Goal: Task Accomplishment & Management: Use online tool/utility

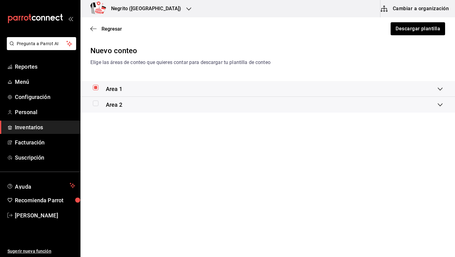
checkbox input "false"
click at [446, 103] on div "Area 2" at bounding box center [267, 105] width 374 height 16
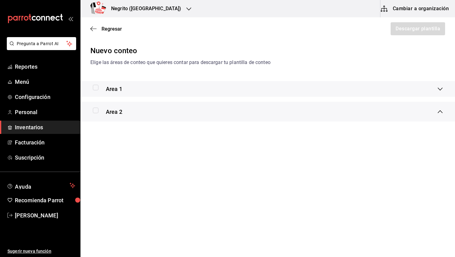
click at [440, 110] on icon at bounding box center [439, 111] width 5 height 5
click at [34, 67] on span "Reportes" at bounding box center [45, 66] width 60 height 8
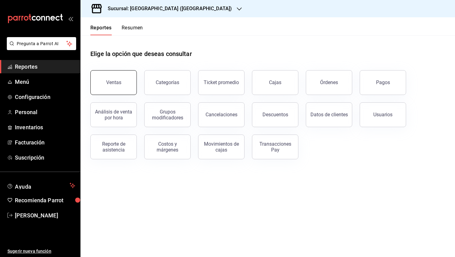
click at [119, 79] on button "Ventas" at bounding box center [113, 82] width 46 height 25
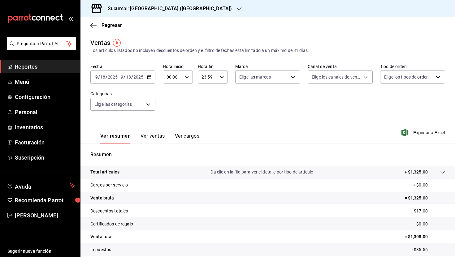
click at [120, 79] on div "[DATE] [DATE]" at bounding box center [132, 77] width 24 height 5
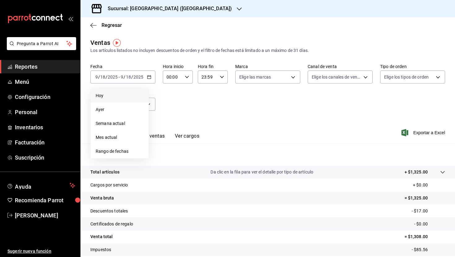
click at [119, 96] on span "Hoy" at bounding box center [120, 95] width 48 height 6
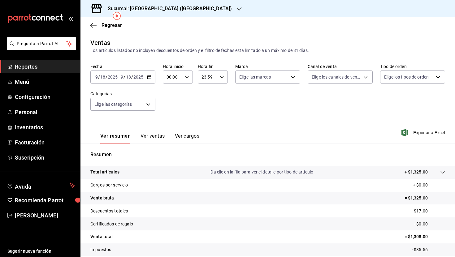
scroll to position [39, 0]
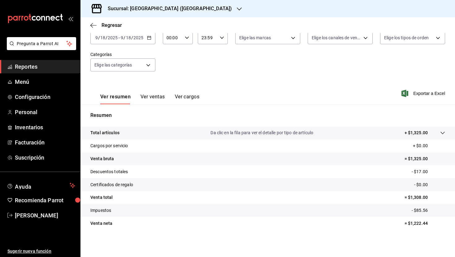
click at [152, 98] on button "Ver ventas" at bounding box center [152, 99] width 24 height 11
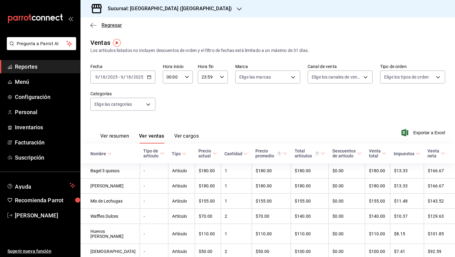
click at [115, 25] on span "Regresar" at bounding box center [111, 25] width 20 height 6
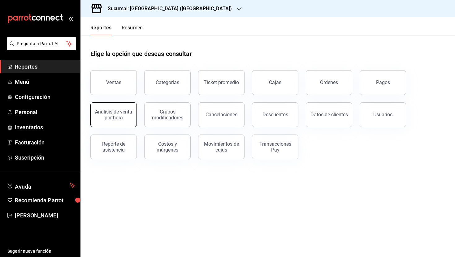
click at [109, 117] on div "Análisis de venta por hora" at bounding box center [113, 115] width 38 height 12
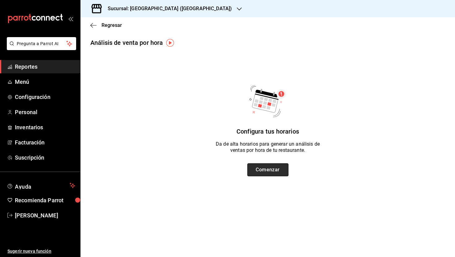
click at [270, 172] on button "Comenzar" at bounding box center [267, 169] width 41 height 13
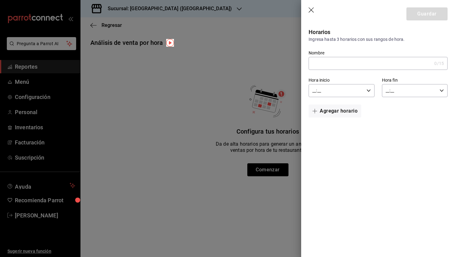
click at [353, 68] on input "Nombre" at bounding box center [369, 63] width 123 height 12
type input "Matutino"
click at [345, 92] on input "__:__" at bounding box center [335, 90] width 55 height 12
click at [331, 131] on span "08" at bounding box center [324, 132] width 23 height 5
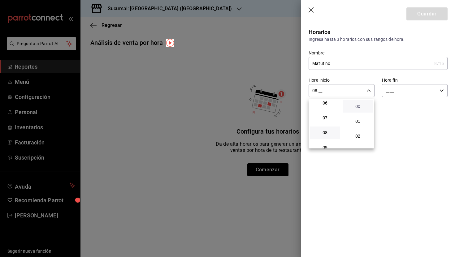
click at [354, 105] on span "00" at bounding box center [357, 106] width 23 height 5
type input "08:00"
click at [396, 88] on div at bounding box center [227, 128] width 455 height 257
click at [396, 92] on input "__:__" at bounding box center [409, 90] width 55 height 12
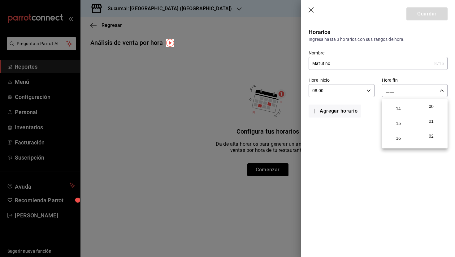
scroll to position [206, 0]
click at [404, 122] on span "15" at bounding box center [398, 122] width 23 height 5
click at [436, 105] on span "00" at bounding box center [430, 106] width 23 height 5
type input "15:00"
click at [430, 16] on div at bounding box center [227, 128] width 455 height 257
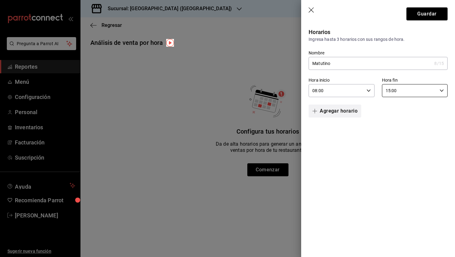
click at [350, 111] on button "Agregar horario" at bounding box center [334, 111] width 53 height 13
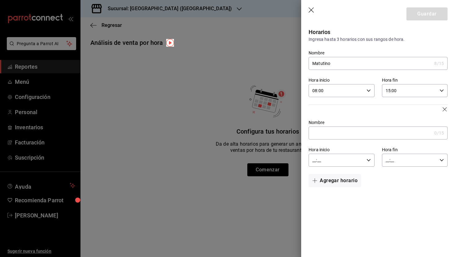
click at [329, 133] on input "Nombre" at bounding box center [369, 133] width 123 height 12
type input "Vespertino"
click at [327, 158] on input "__:__" at bounding box center [335, 160] width 55 height 12
click at [332, 199] on button "15" at bounding box center [325, 203] width 30 height 12
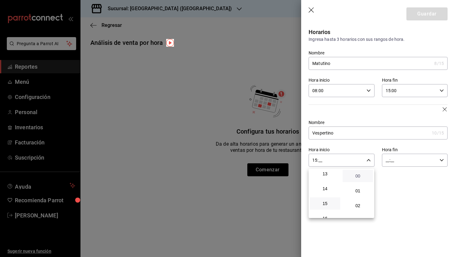
click at [359, 174] on span "00" at bounding box center [357, 175] width 23 height 5
type input "15:00"
click at [388, 157] on div at bounding box center [227, 128] width 455 height 257
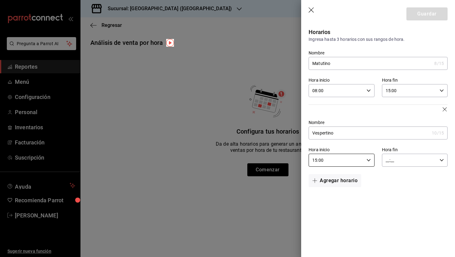
click at [395, 161] on input "__:__" at bounding box center [409, 160] width 55 height 12
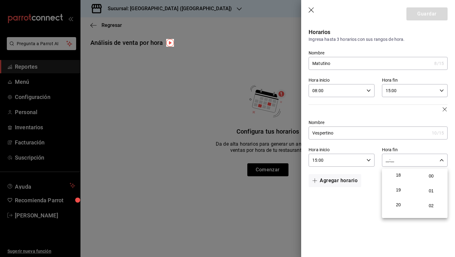
scroll to position [283, 0]
click at [404, 202] on button "21" at bounding box center [398, 205] width 30 height 12
click at [433, 173] on button "00" at bounding box center [431, 176] width 30 height 12
type input "21:00"
click at [422, 12] on div at bounding box center [227, 128] width 455 height 257
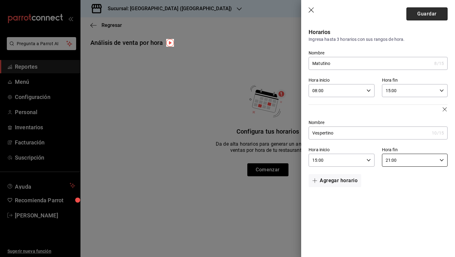
click at [431, 14] on button "Guardar" at bounding box center [426, 13] width 41 height 13
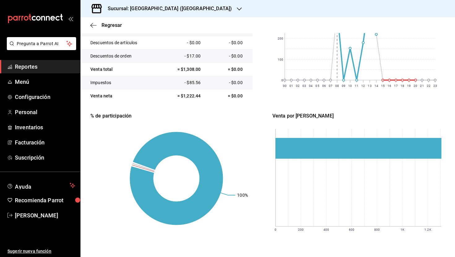
scroll to position [0, 0]
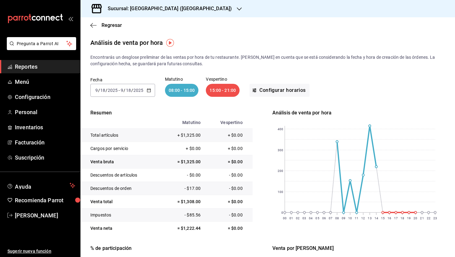
click at [102, 28] on div "Regresar" at bounding box center [267, 25] width 374 height 16
click at [109, 22] on div "Regresar" at bounding box center [267, 25] width 374 height 16
click at [109, 25] on span "Regresar" at bounding box center [111, 25] width 20 height 6
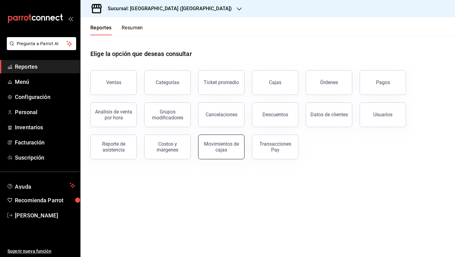
click at [229, 136] on button "Movimientos de cajas" at bounding box center [221, 147] width 46 height 25
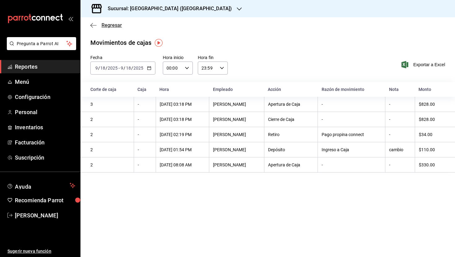
click at [94, 24] on icon "button" at bounding box center [93, 26] width 6 height 6
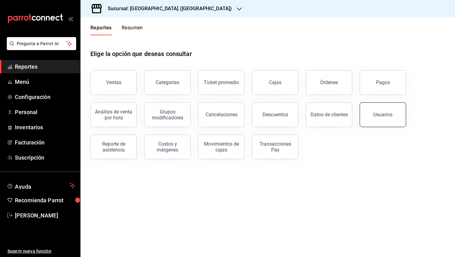
click at [380, 110] on button "Usuarios" at bounding box center [382, 114] width 46 height 25
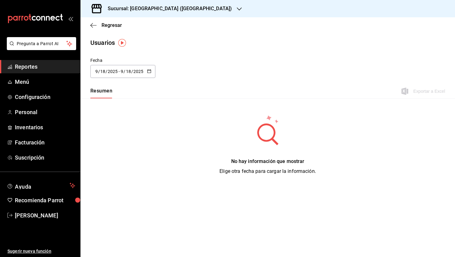
click at [126, 71] on input "18" at bounding box center [129, 71] width 6 height 5
click at [115, 90] on li "Hoy" at bounding box center [119, 91] width 58 height 14
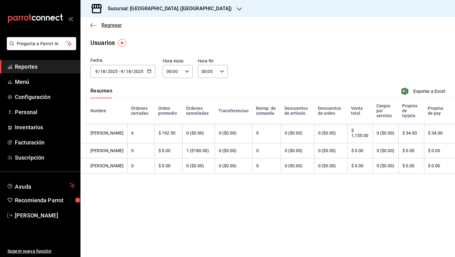
click at [106, 24] on span "Regresar" at bounding box center [111, 25] width 20 height 6
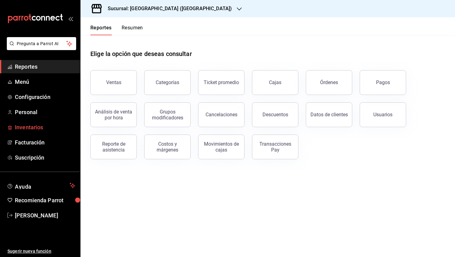
click at [39, 128] on span "Inventarios" at bounding box center [45, 127] width 60 height 8
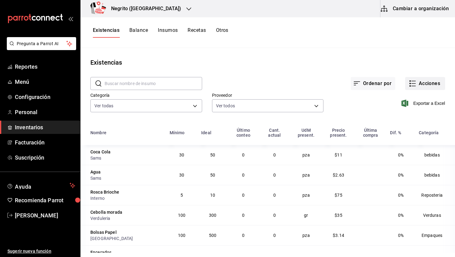
click at [423, 82] on button "Acciones" at bounding box center [425, 83] width 40 height 13
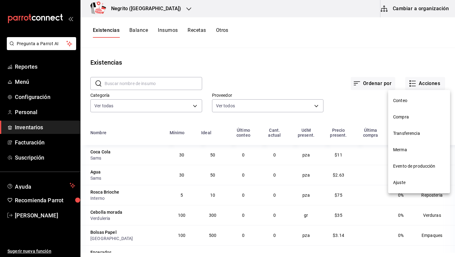
click at [406, 102] on span "Conteo" at bounding box center [419, 100] width 52 height 6
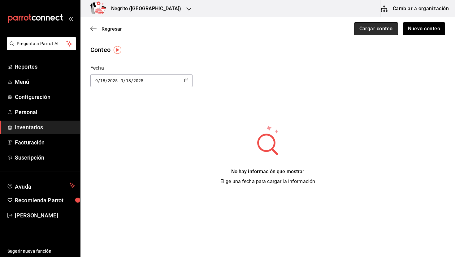
click at [375, 32] on button "Cargar conteo" at bounding box center [376, 28] width 44 height 13
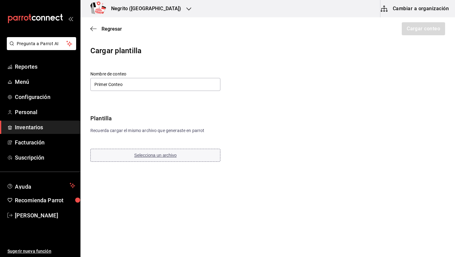
type input "Primer Conteo"
click at [152, 153] on span "Selecciona un archivo" at bounding box center [155, 155] width 42 height 5
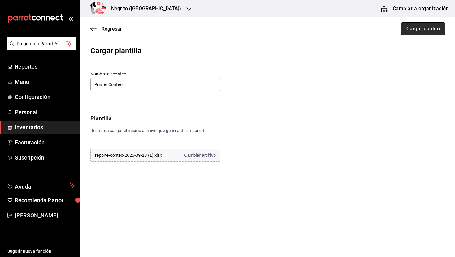
click at [422, 28] on button "Cargar conteo" at bounding box center [423, 28] width 44 height 13
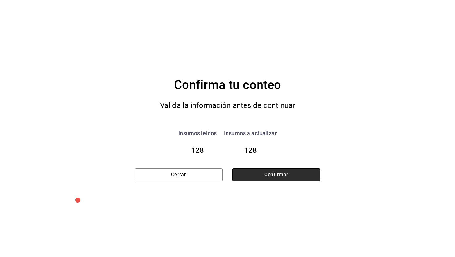
click at [292, 173] on button "Confirmar" at bounding box center [276, 174] width 88 height 13
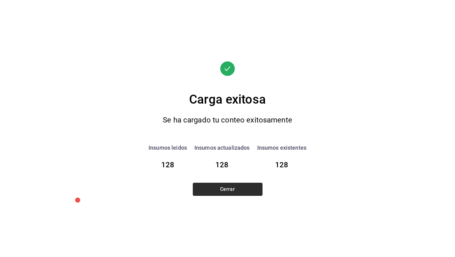
click at [240, 190] on button "Cerrar" at bounding box center [228, 189] width 70 height 13
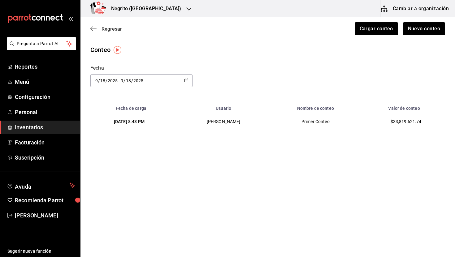
click at [111, 29] on span "Regresar" at bounding box center [111, 29] width 20 height 6
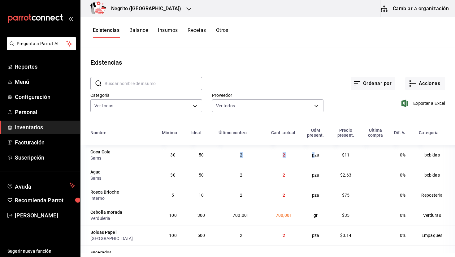
drag, startPoint x: 236, startPoint y: 154, endPoint x: 311, endPoint y: 154, distance: 75.1
click at [311, 154] on tr "Coca Cola Sams 30 50 2 2 pza $11 0% bebidas" at bounding box center [267, 155] width 374 height 20
click at [273, 168] on td "2" at bounding box center [283, 175] width 33 height 20
click at [127, 84] on input "text" at bounding box center [153, 83] width 97 height 12
type input "jamon"
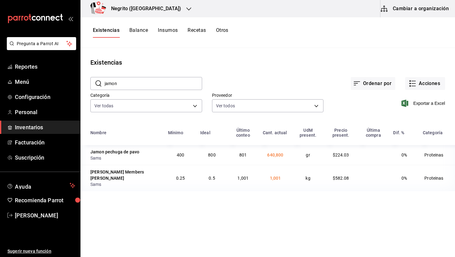
click at [131, 86] on input "jamon" at bounding box center [153, 83] width 97 height 12
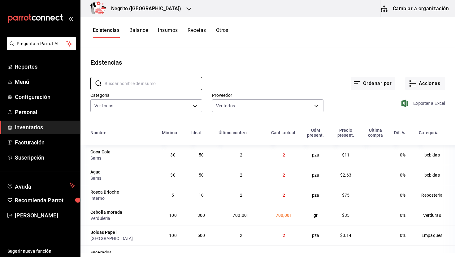
click at [429, 104] on span "Exportar a Excel" at bounding box center [423, 103] width 42 height 7
click at [430, 83] on button "Acciones" at bounding box center [425, 83] width 40 height 13
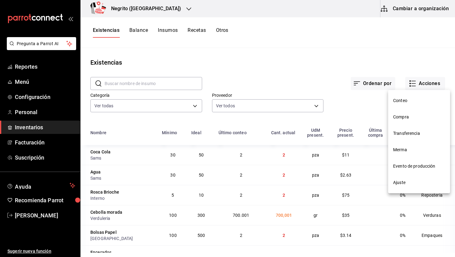
click at [401, 185] on span "Ajuste" at bounding box center [419, 182] width 52 height 6
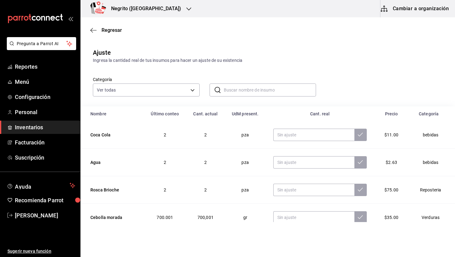
click at [212, 136] on td "2" at bounding box center [205, 135] width 38 height 28
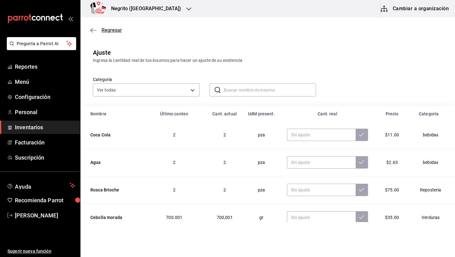
click at [110, 28] on span "Regresar" at bounding box center [111, 30] width 20 height 6
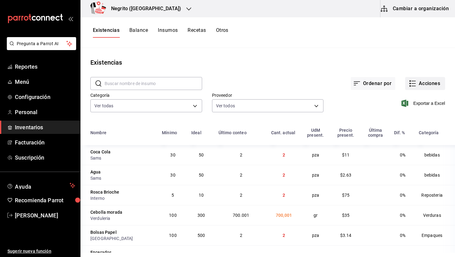
click at [429, 85] on button "Acciones" at bounding box center [425, 83] width 40 height 13
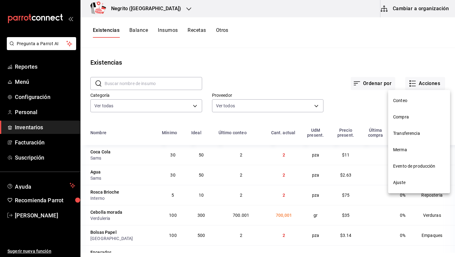
click at [361, 60] on div at bounding box center [227, 128] width 455 height 257
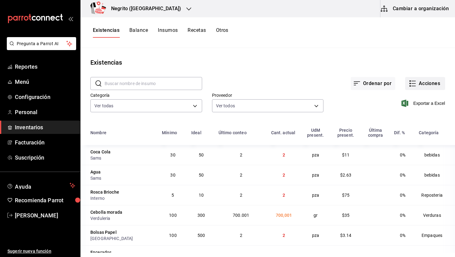
click at [425, 84] on button "Acciones" at bounding box center [425, 83] width 40 height 13
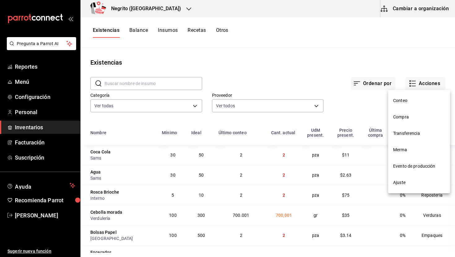
click at [411, 103] on span "Conteo" at bounding box center [419, 100] width 52 height 6
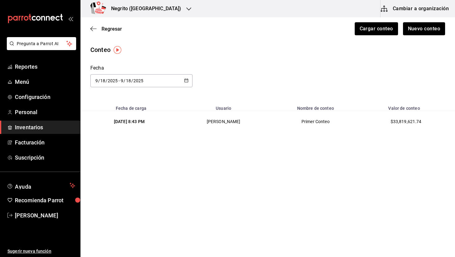
click at [159, 124] on div "[DATE] 8:43 PM" at bounding box center [129, 121] width 78 height 6
click at [401, 120] on span "$33,819,621.74" at bounding box center [405, 121] width 31 height 5
click at [139, 118] on div "[DATE] 8:43 PM" at bounding box center [129, 121] width 78 height 6
click at [421, 118] on td "$33,819,621.74" at bounding box center [407, 121] width 96 height 21
click at [407, 122] on span "$33,819,621.74" at bounding box center [405, 121] width 31 height 5
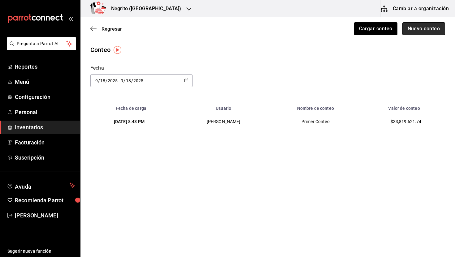
click at [428, 28] on button "Nuevo conteo" at bounding box center [423, 28] width 43 height 13
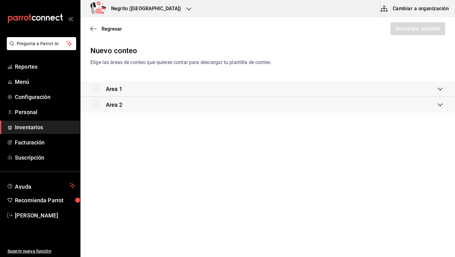
click at [94, 87] on input "checkbox" at bounding box center [96, 88] width 6 height 6
checkbox input "true"
click at [440, 89] on icon at bounding box center [439, 89] width 5 height 3
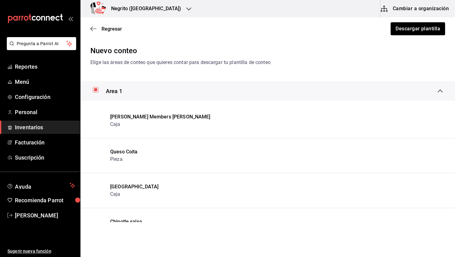
click at [440, 89] on icon at bounding box center [439, 90] width 5 height 5
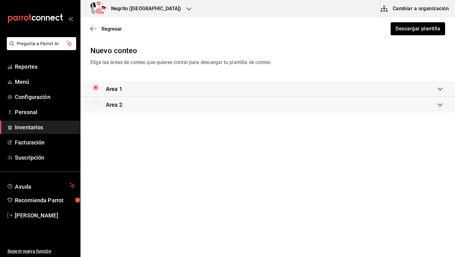
click at [440, 89] on icon at bounding box center [439, 89] width 5 height 3
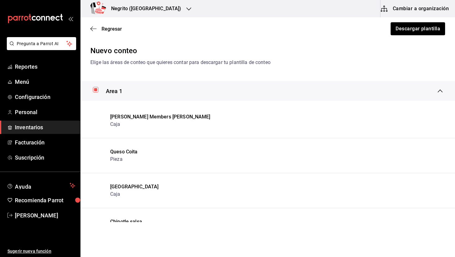
click at [439, 87] on div "Area 1" at bounding box center [267, 91] width 374 height 20
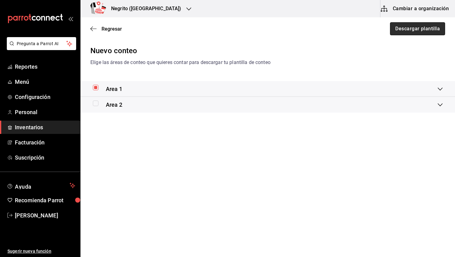
click at [421, 31] on button "Descargar plantilla" at bounding box center [417, 28] width 55 height 13
click at [106, 27] on span "Regresar" at bounding box center [111, 29] width 20 height 6
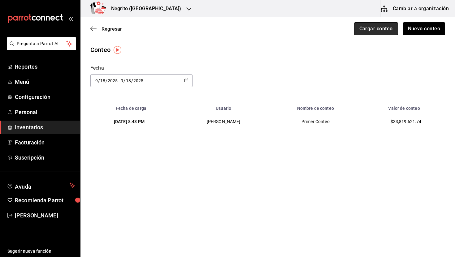
click at [377, 30] on button "Cargar conteo" at bounding box center [376, 28] width 44 height 13
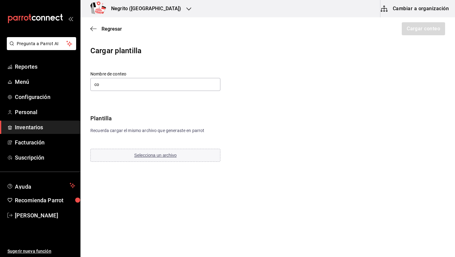
type input "c"
type input "C"
type input "Primer conteo 2.0"
click at [145, 156] on span "Selecciona un archivo" at bounding box center [155, 155] width 42 height 5
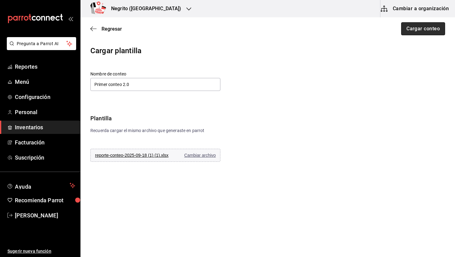
click at [417, 30] on button "Cargar conteo" at bounding box center [423, 28] width 44 height 13
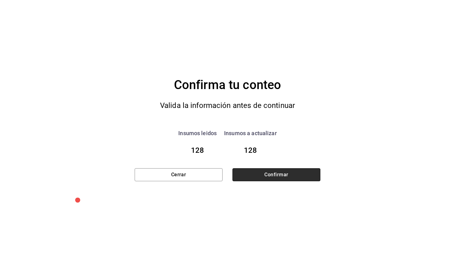
click at [295, 175] on button "Confirmar" at bounding box center [276, 174] width 88 height 13
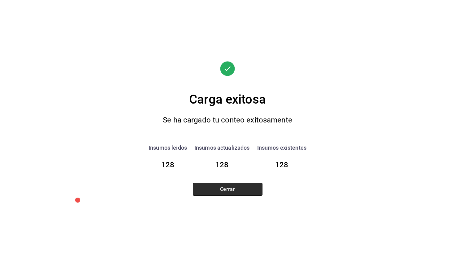
click at [247, 194] on button "Cerrar" at bounding box center [228, 189] width 70 height 13
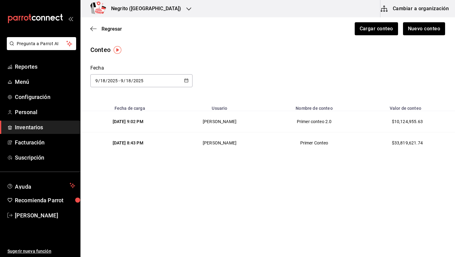
click at [116, 32] on div "Regresar Cargar conteo Nuevo conteo" at bounding box center [267, 28] width 374 height 23
click at [113, 27] on span "Regresar" at bounding box center [111, 29] width 20 height 6
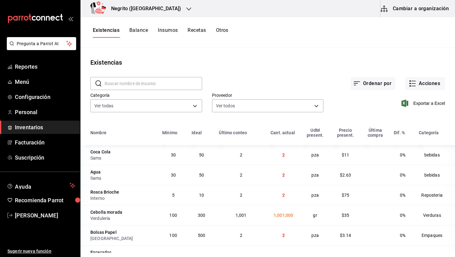
click at [144, 32] on button "Balance" at bounding box center [138, 32] width 19 height 11
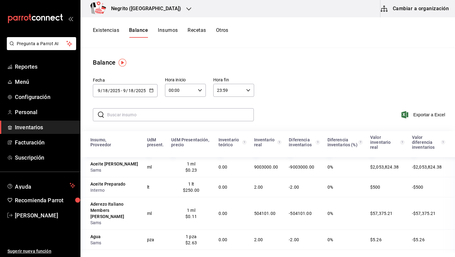
click at [104, 30] on button "Existencias" at bounding box center [106, 32] width 26 height 11
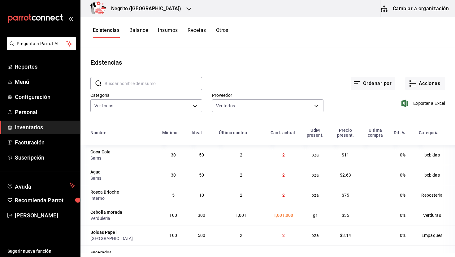
click at [282, 195] on span "2" at bounding box center [283, 195] width 2 height 5
click at [311, 155] on td "pza" at bounding box center [315, 155] width 30 height 20
click at [372, 84] on button "Ordenar por" at bounding box center [372, 83] width 45 height 13
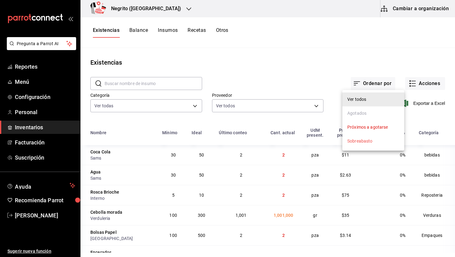
click at [310, 65] on div at bounding box center [227, 128] width 455 height 257
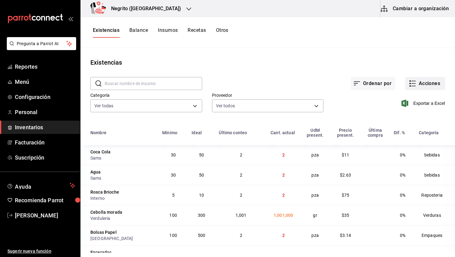
click at [418, 84] on button "Acciones" at bounding box center [425, 83] width 40 height 13
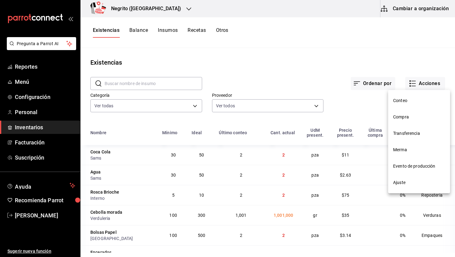
click at [410, 117] on span "Compra" at bounding box center [419, 117] width 52 height 6
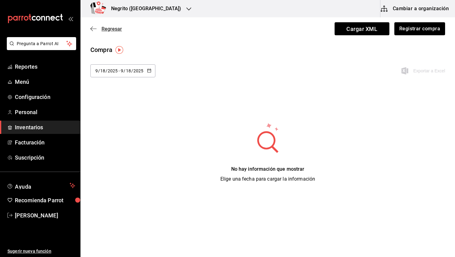
click at [109, 28] on span "Regresar" at bounding box center [111, 29] width 20 height 6
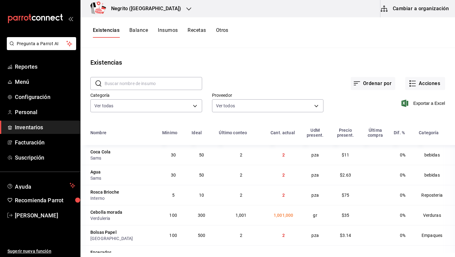
click at [173, 30] on button "Insumos" at bounding box center [168, 32] width 20 height 11
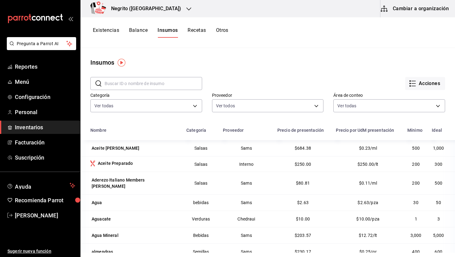
click at [139, 31] on button "Balance" at bounding box center [138, 32] width 19 height 11
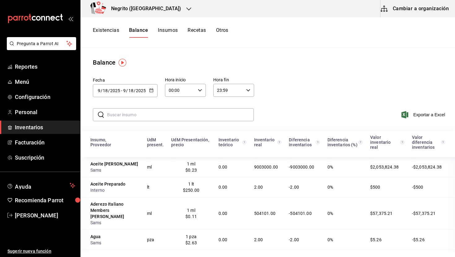
click at [108, 35] on button "Existencias" at bounding box center [106, 32] width 26 height 11
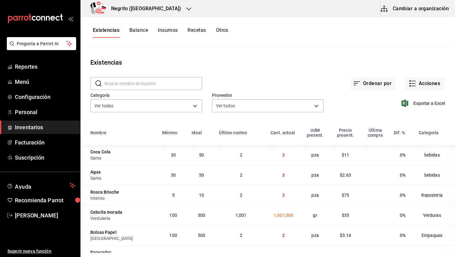
click at [374, 132] on div "Última compra" at bounding box center [375, 133] width 22 height 10
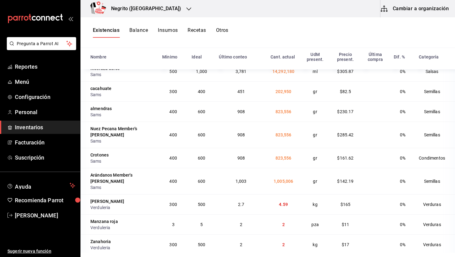
scroll to position [1407, 0]
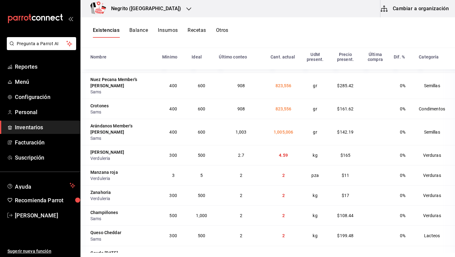
click at [279, 153] on span "4.59" at bounding box center [283, 155] width 9 height 5
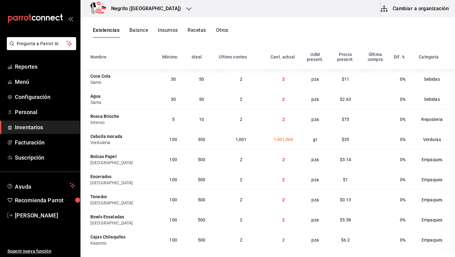
scroll to position [0, 0]
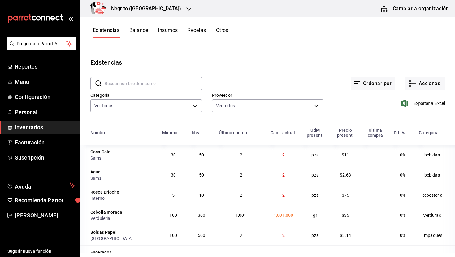
click at [137, 29] on button "Balance" at bounding box center [138, 32] width 19 height 11
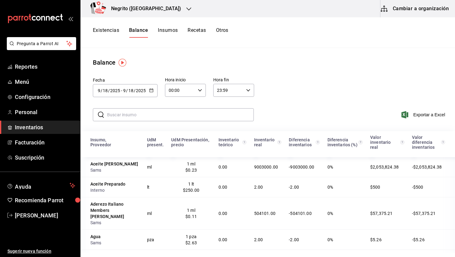
click at [108, 32] on button "Existencias" at bounding box center [106, 32] width 26 height 11
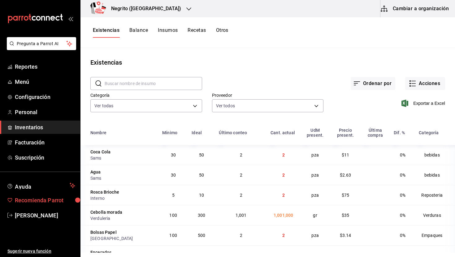
click at [61, 198] on span "Recomienda Parrot" at bounding box center [45, 200] width 60 height 8
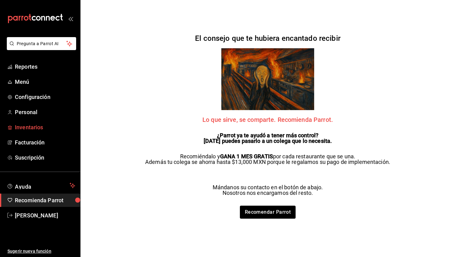
click at [31, 125] on span "Inventarios" at bounding box center [45, 127] width 60 height 8
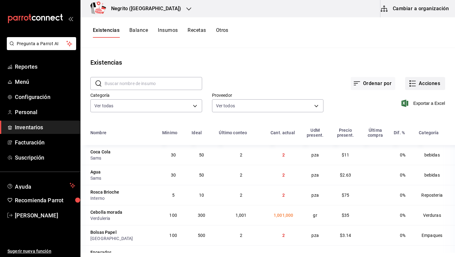
click at [428, 84] on button "Acciones" at bounding box center [425, 83] width 40 height 13
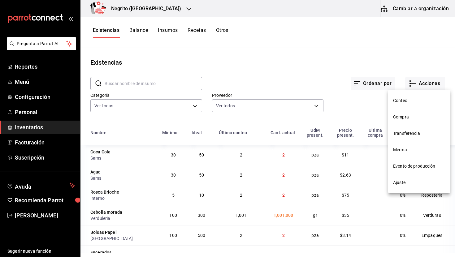
click at [413, 97] on span "Conteo" at bounding box center [419, 100] width 52 height 6
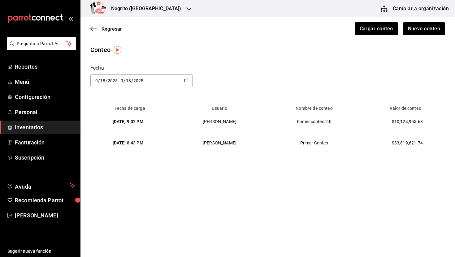
click at [116, 49] on img "button" at bounding box center [117, 50] width 8 height 8
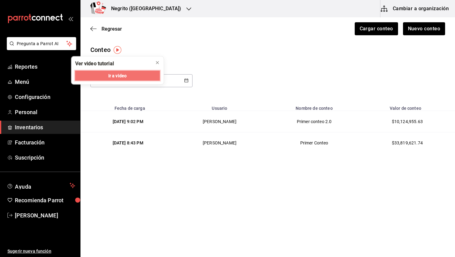
click at [123, 72] on span "Ir a video" at bounding box center [117, 75] width 18 height 6
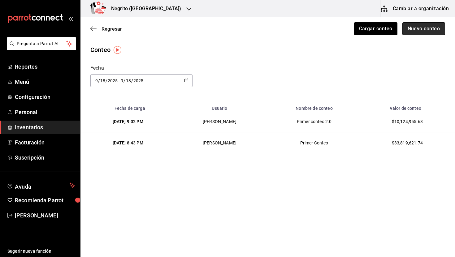
click at [429, 30] on button "Nuevo conteo" at bounding box center [423, 28] width 43 height 13
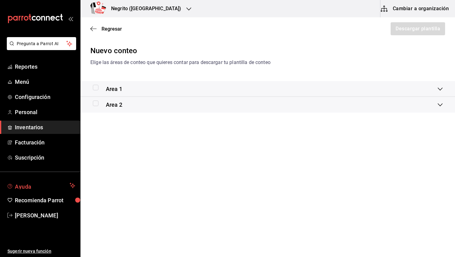
click at [24, 183] on span "Ayuda" at bounding box center [41, 185] width 52 height 7
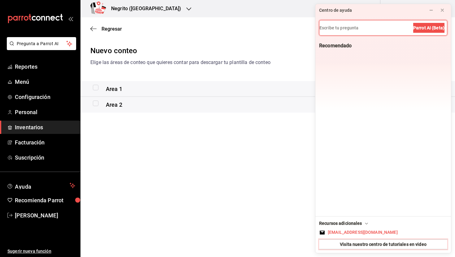
click at [377, 245] on span "Visita nuestro centro de tutoriales en video" at bounding box center [383, 244] width 87 height 6
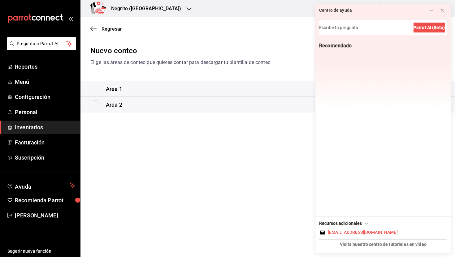
click at [182, 156] on main "Regresar Descargar plantilla Nuevo conteo Elige las áreas de conteo que quieres…" at bounding box center [267, 119] width 374 height 205
click at [443, 12] on icon at bounding box center [441, 10] width 5 height 5
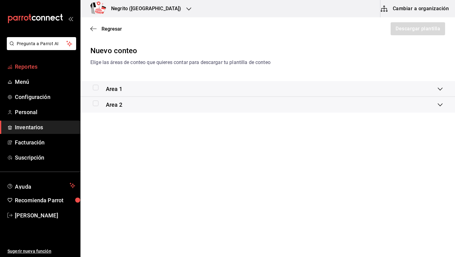
click at [33, 66] on span "Reportes" at bounding box center [45, 66] width 60 height 8
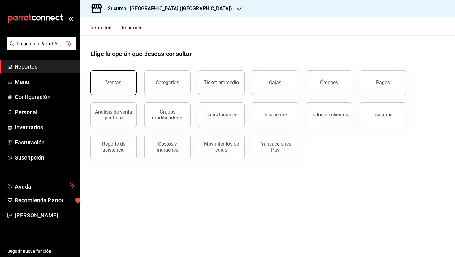
click at [100, 82] on button "Ventas" at bounding box center [113, 82] width 46 height 25
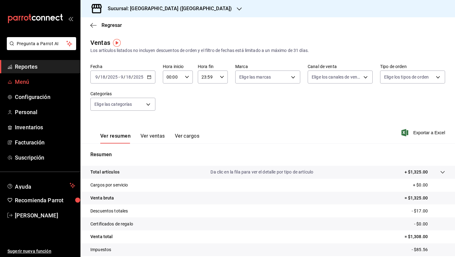
click at [29, 81] on span "Menú" at bounding box center [45, 82] width 60 height 8
